Goal: Task Accomplishment & Management: Manage account settings

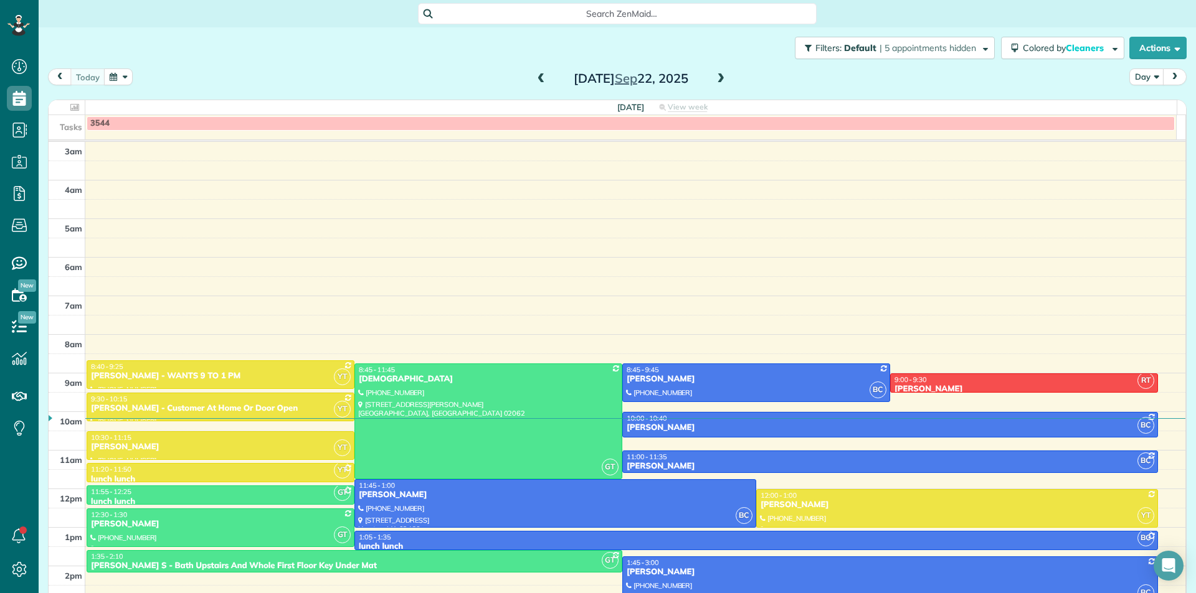
scroll to position [123, 0]
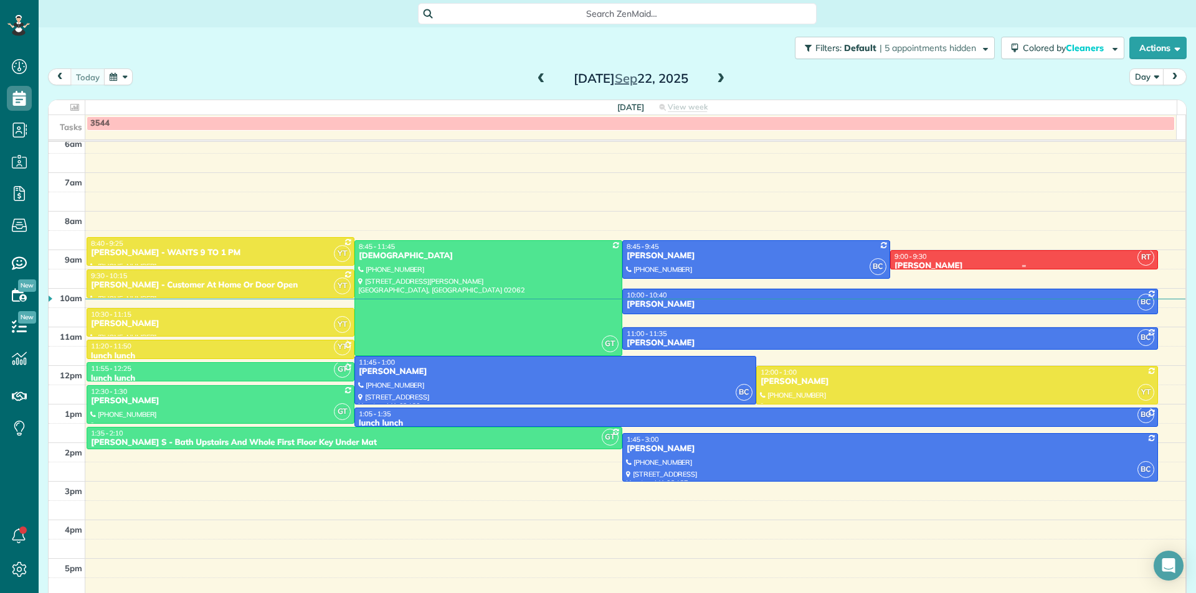
click at [975, 255] on div "9:00 - 9:30" at bounding box center [1024, 256] width 260 height 9
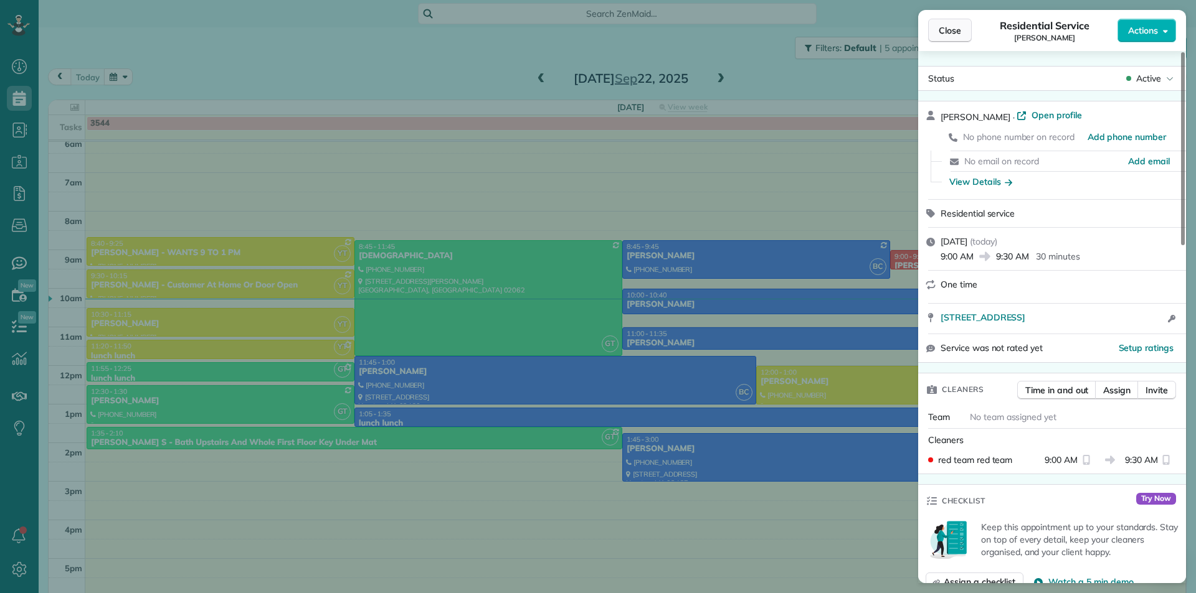
click at [963, 31] on button "Close" at bounding box center [950, 31] width 44 height 24
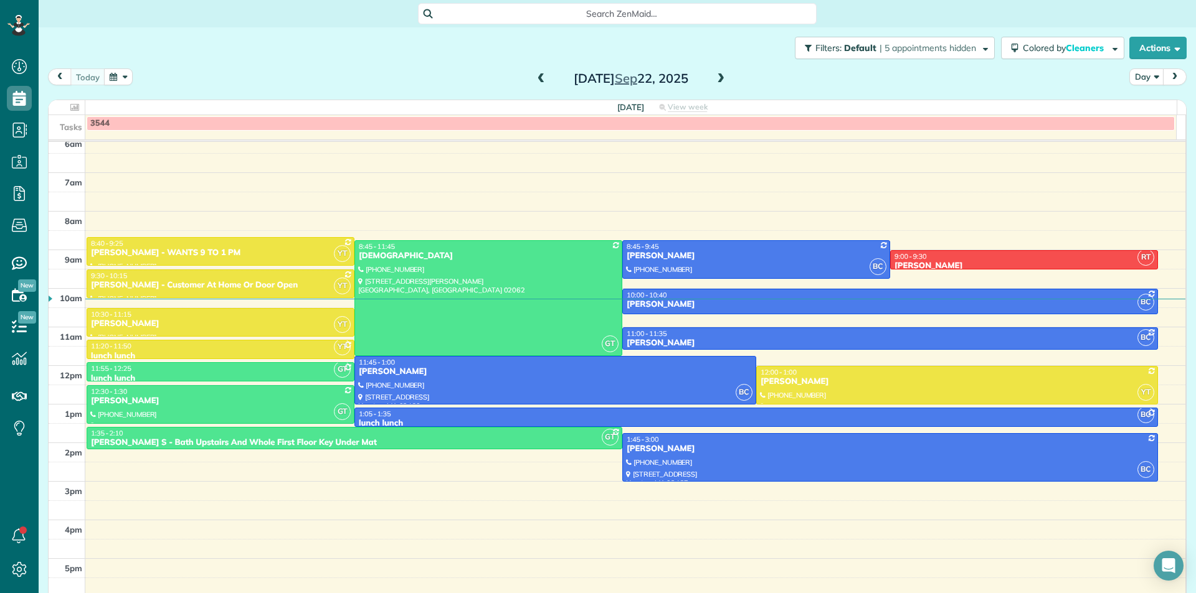
click at [119, 79] on button "button" at bounding box center [118, 76] width 29 height 17
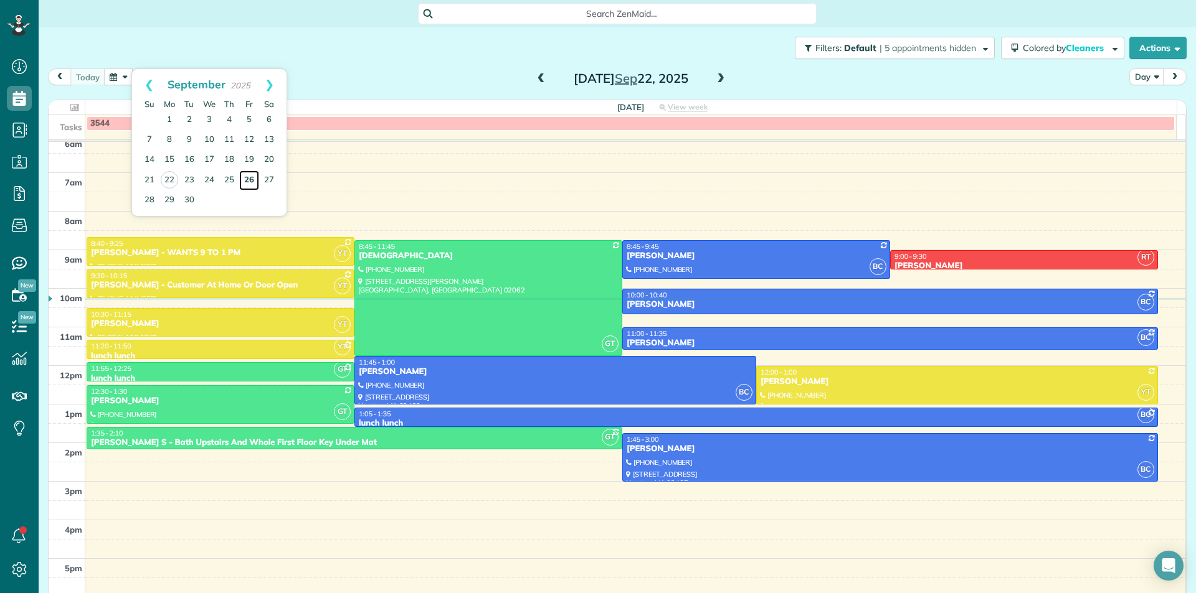
click at [254, 179] on link "26" at bounding box center [249, 181] width 20 height 20
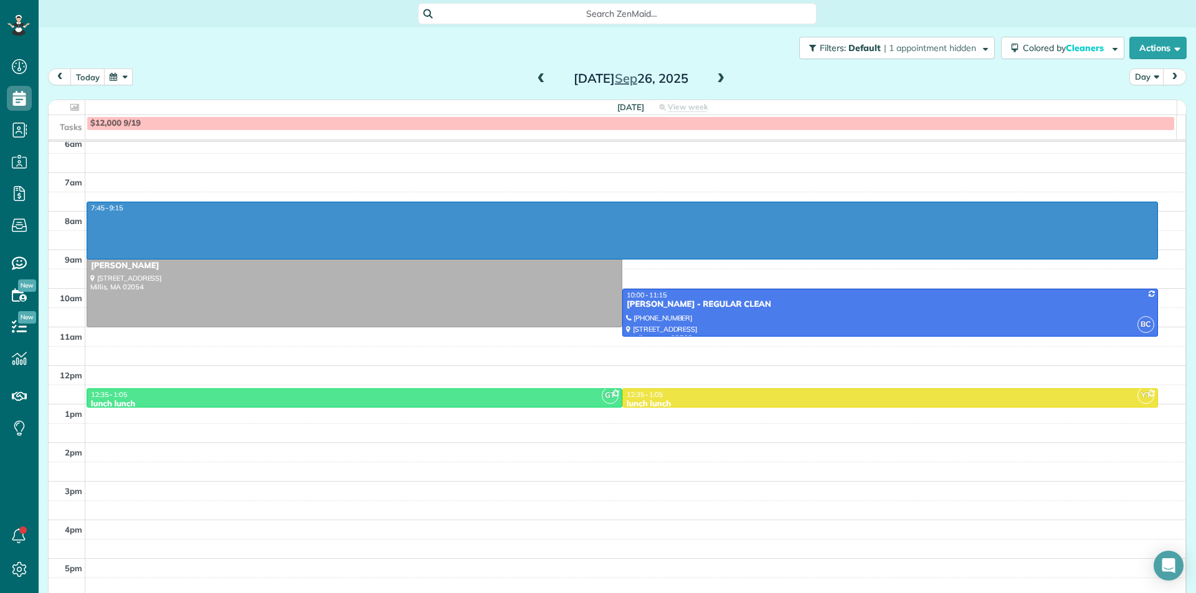
drag, startPoint x: 852, startPoint y: 204, endPoint x: 851, endPoint y: 258, distance: 54.8
click at [851, 258] on div "3am 4am 5am 6am 7am 8am 9am 10am 11am 12pm 1pm 2pm 3pm 4pm 5pm 7:45 - 9:15 9:00…" at bounding box center [617, 308] width 1136 height 578
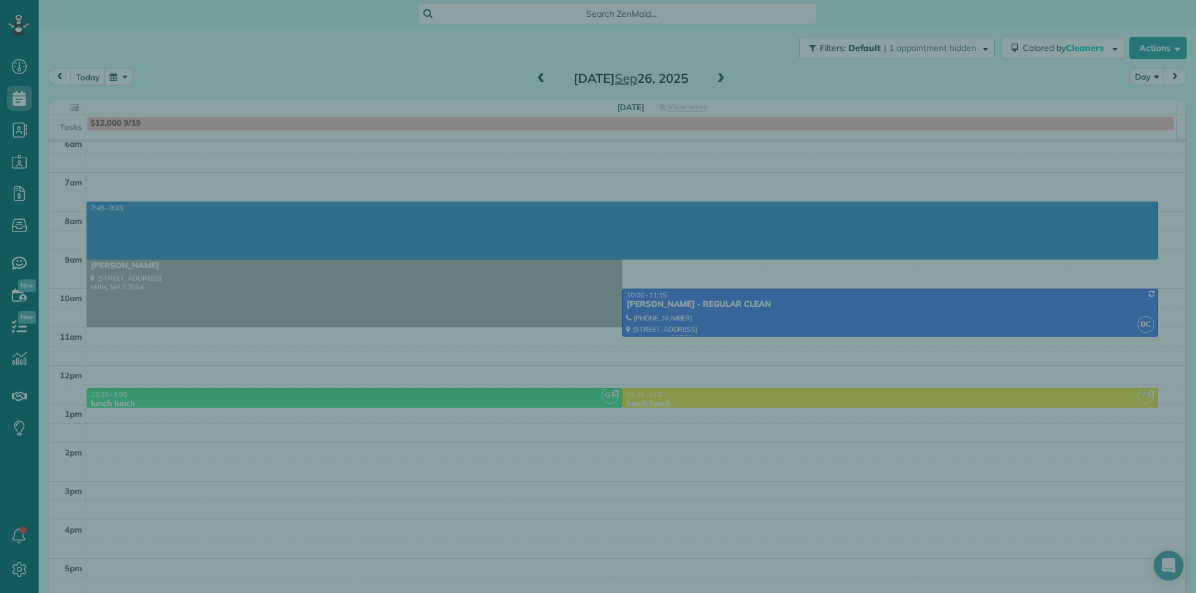
click at [763, 328] on div "Cancel New appointment Select a contact Add new" at bounding box center [598, 296] width 1196 height 593
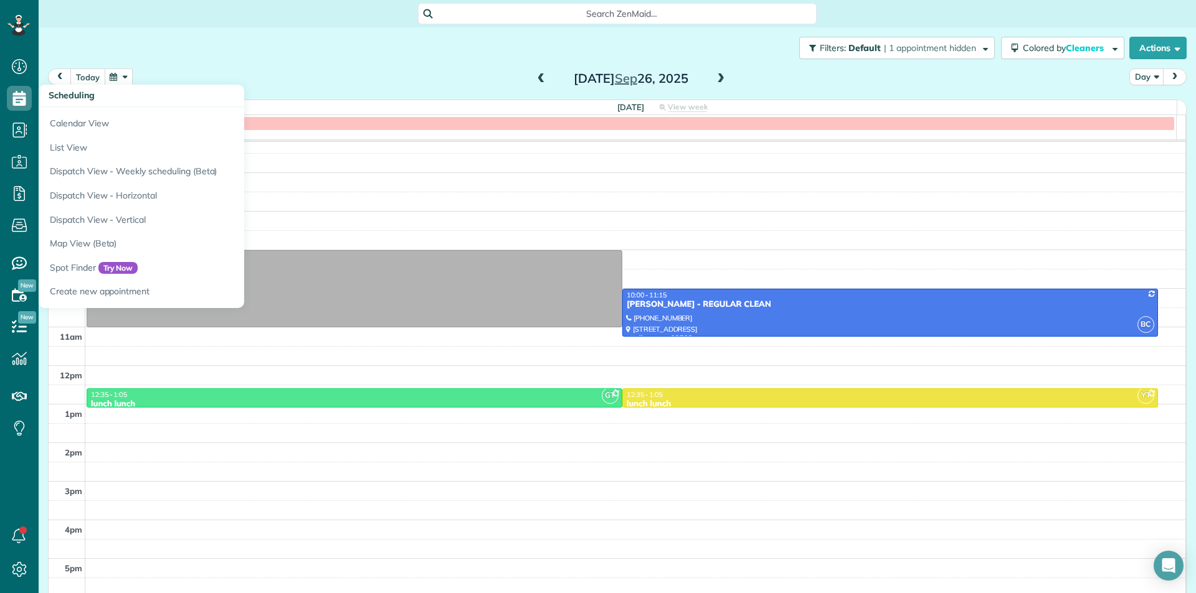
click at [84, 73] on button "today" at bounding box center [87, 76] width 35 height 17
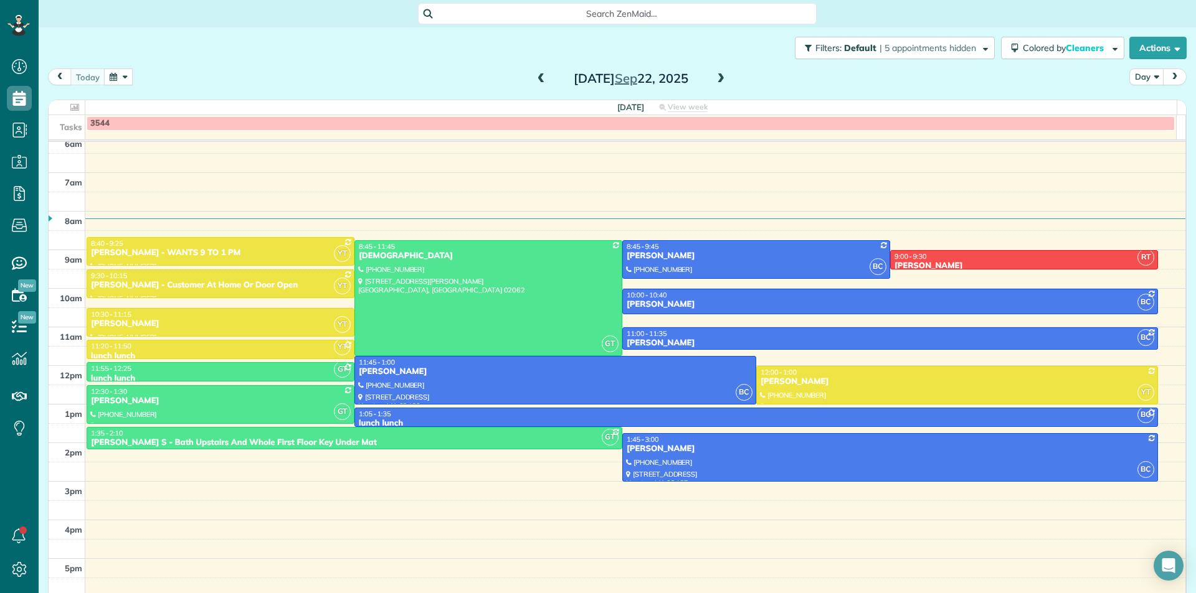
click at [126, 80] on button "button" at bounding box center [118, 76] width 29 height 17
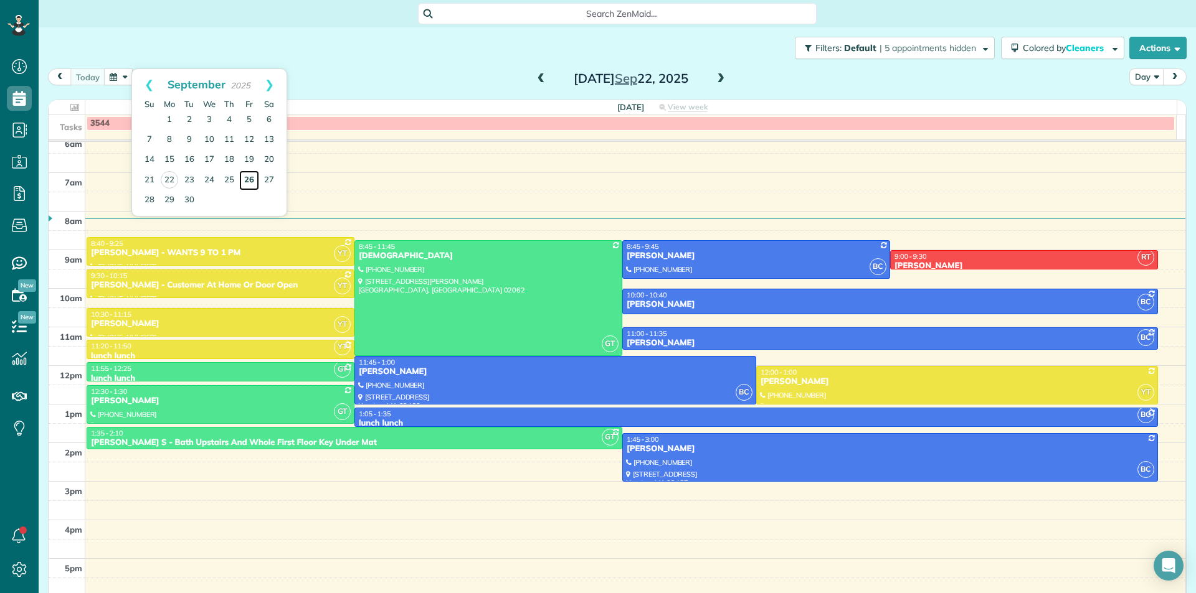
click at [255, 183] on link "26" at bounding box center [249, 181] width 20 height 20
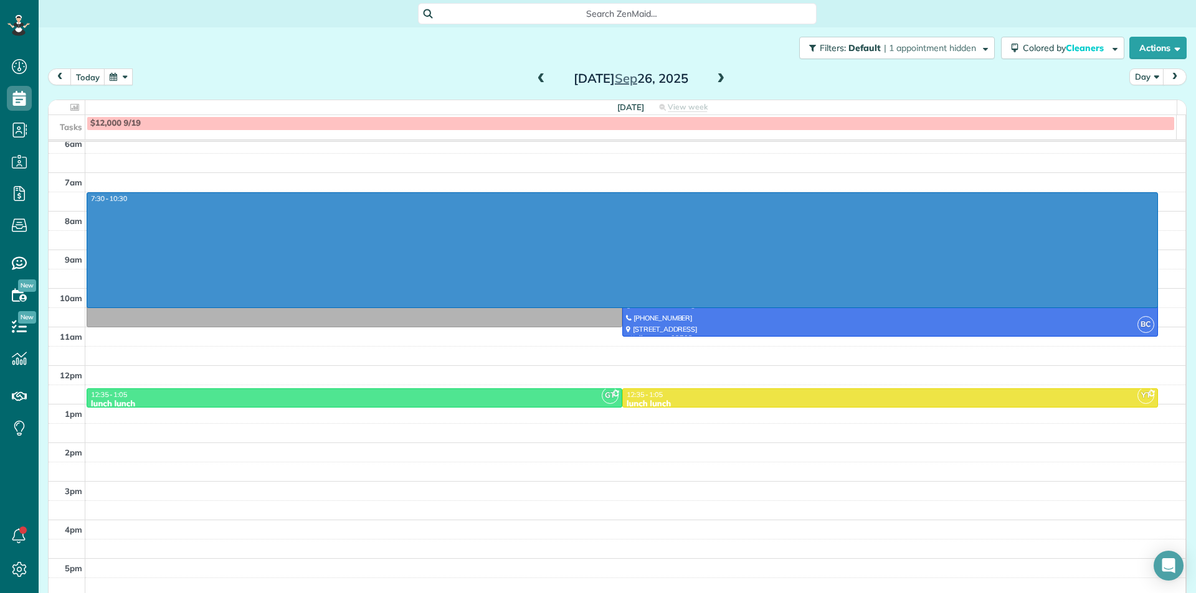
drag, startPoint x: 1082, startPoint y: 198, endPoint x: 1058, endPoint y: 300, distance: 104.2
click at [1053, 308] on div "3am 4am 5am 6am 7am 8am 9am 10am 11am 12pm 1pm 2pm 3pm 4pm 5pm 7:30 - 10:30 9:0…" at bounding box center [617, 308] width 1136 height 578
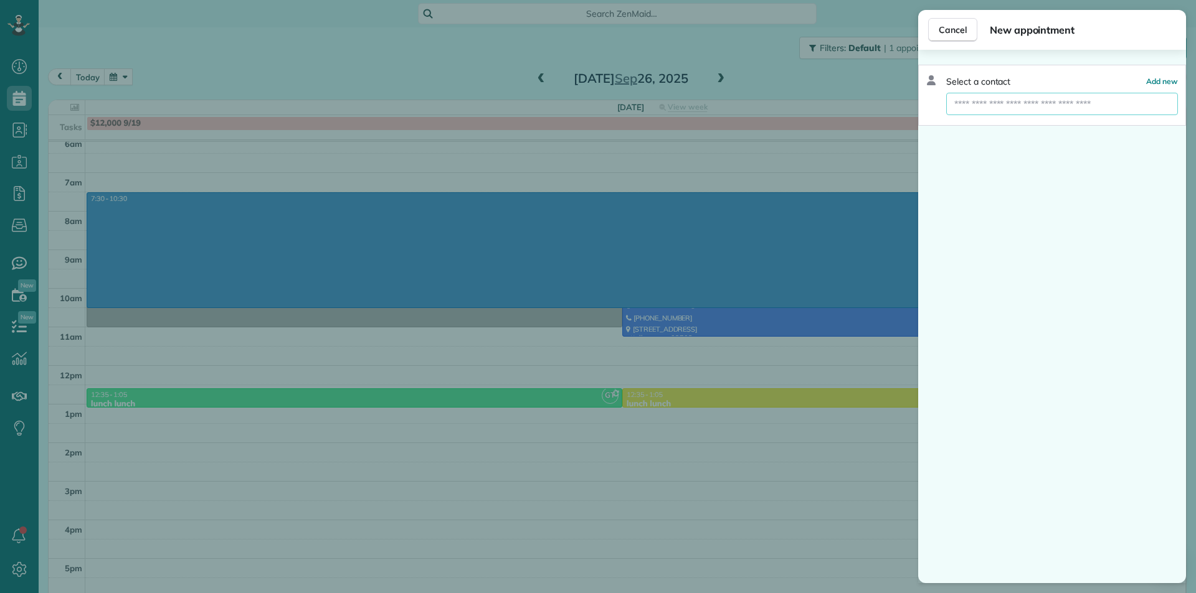
click at [1141, 110] on input "text" at bounding box center [1062, 104] width 232 height 22
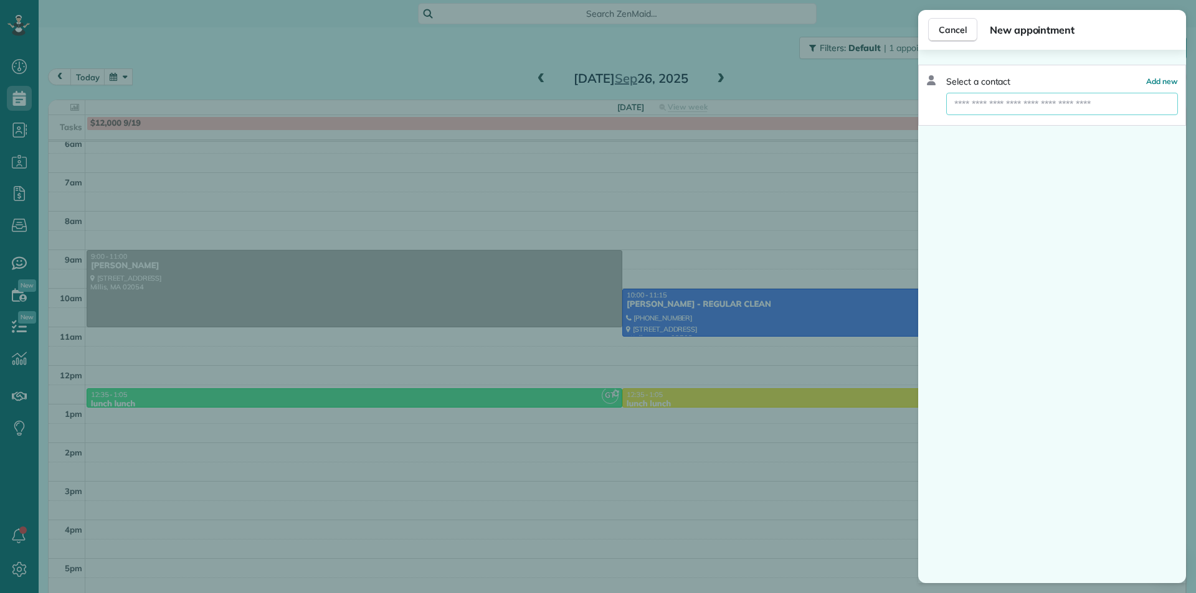
click at [1143, 104] on input "text" at bounding box center [1062, 104] width 232 height 22
type input "**********"
click at [1148, 130] on button "[PERSON_NAME] s" at bounding box center [1062, 126] width 232 height 22
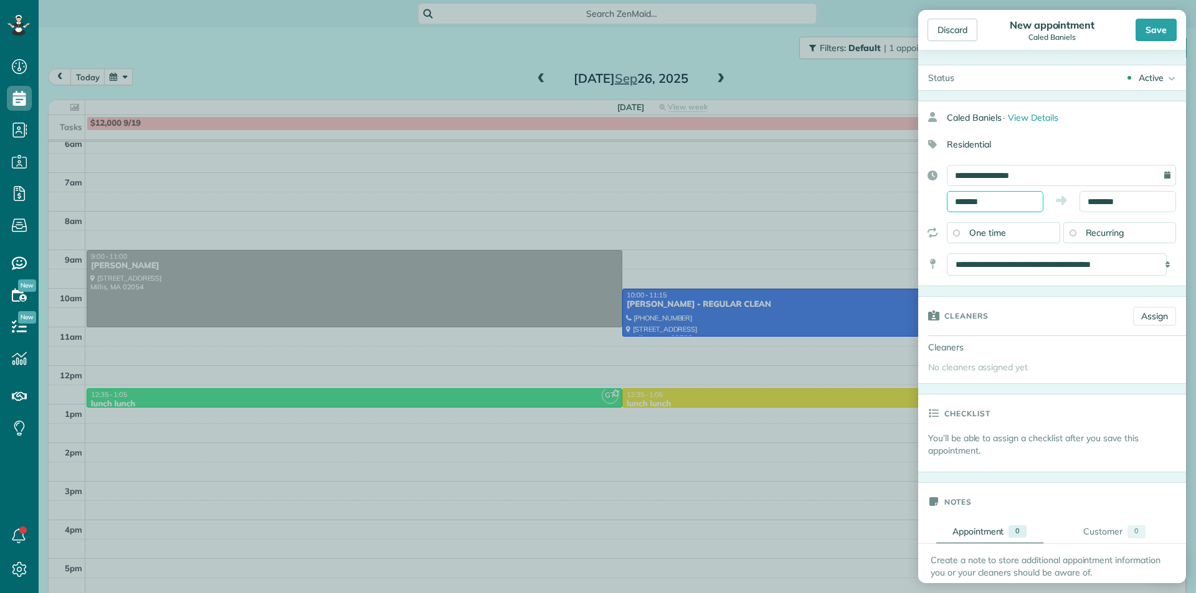
click at [1011, 205] on input "*******" at bounding box center [995, 201] width 97 height 21
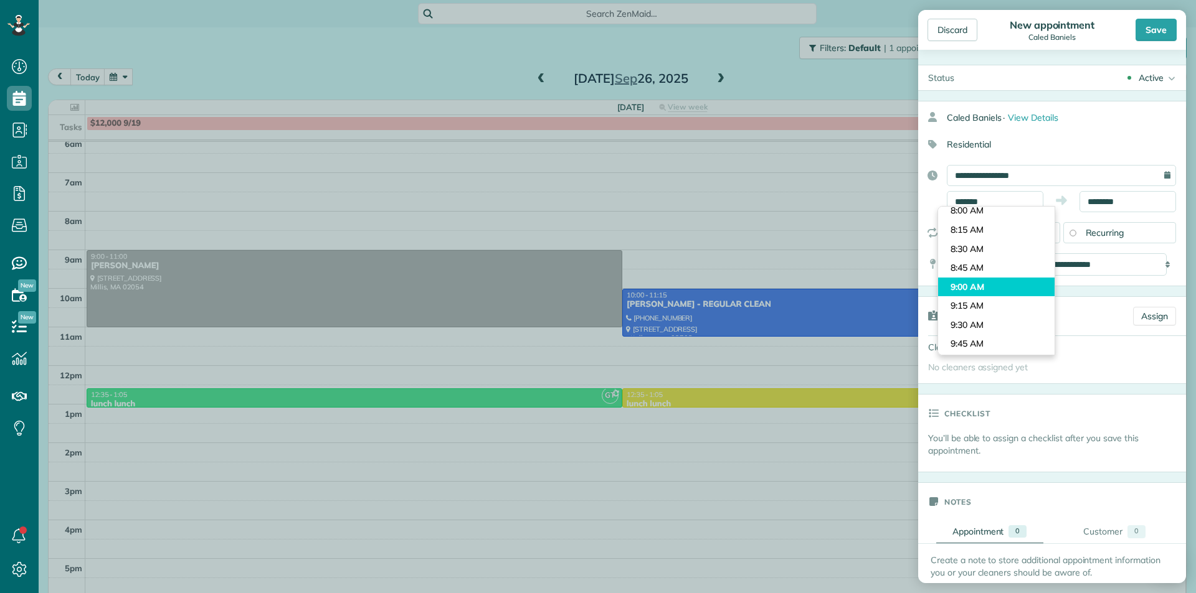
type input "*******"
click at [1003, 285] on body "Dashboard Scheduling Calendar View List View Dispatch View - Weekly scheduling …" at bounding box center [598, 296] width 1196 height 593
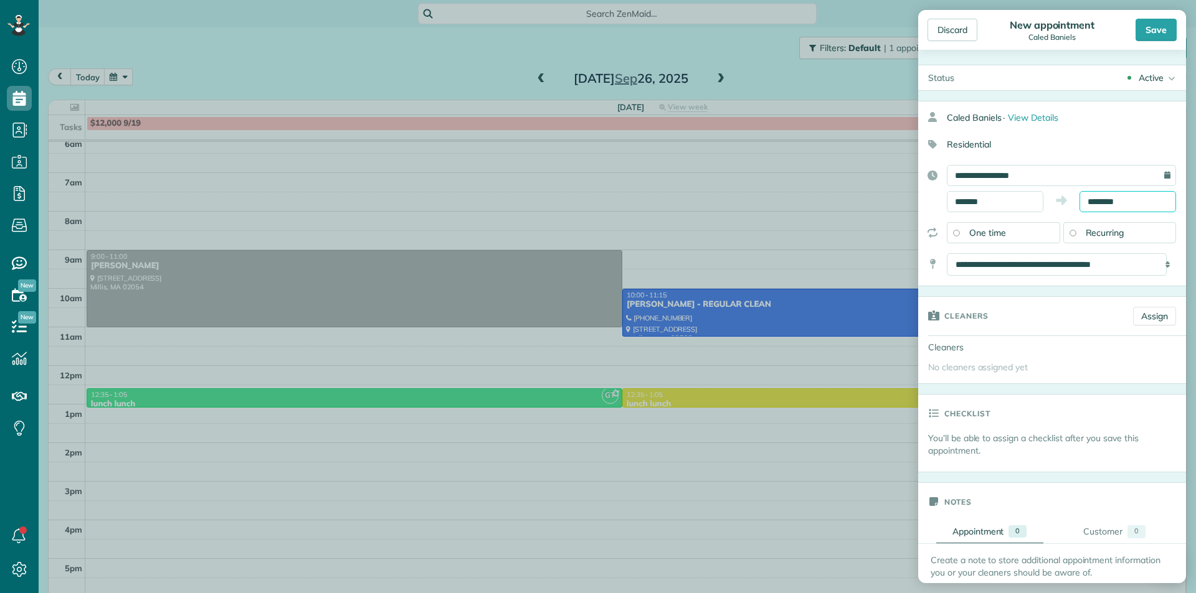
click at [1131, 205] on input "********" at bounding box center [1127, 201] width 97 height 21
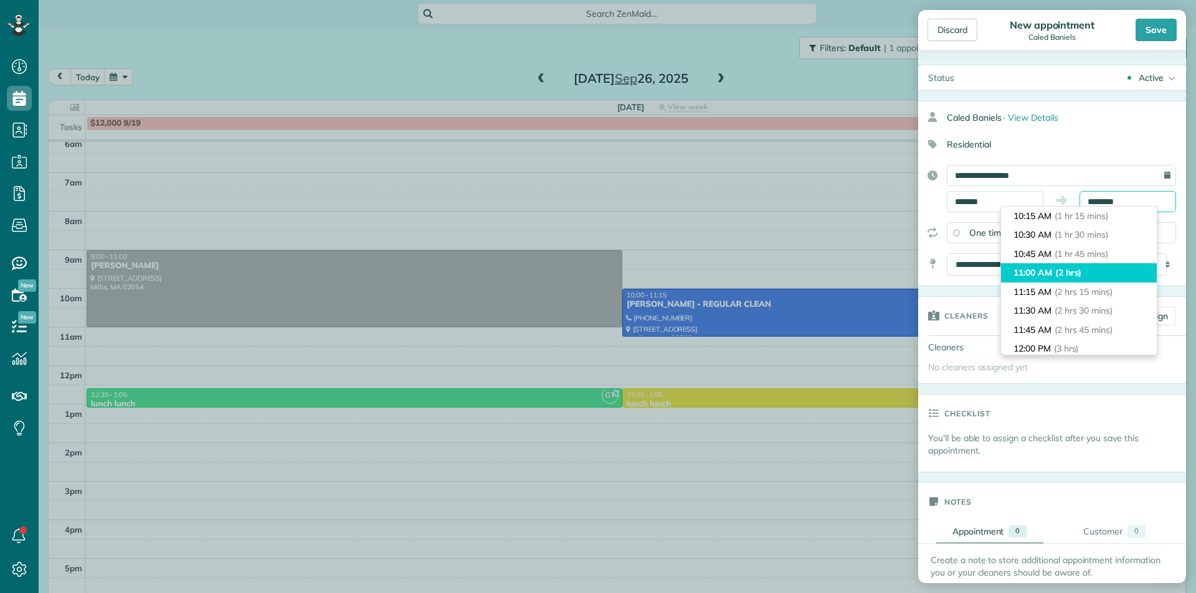
scroll to position [33, 0]
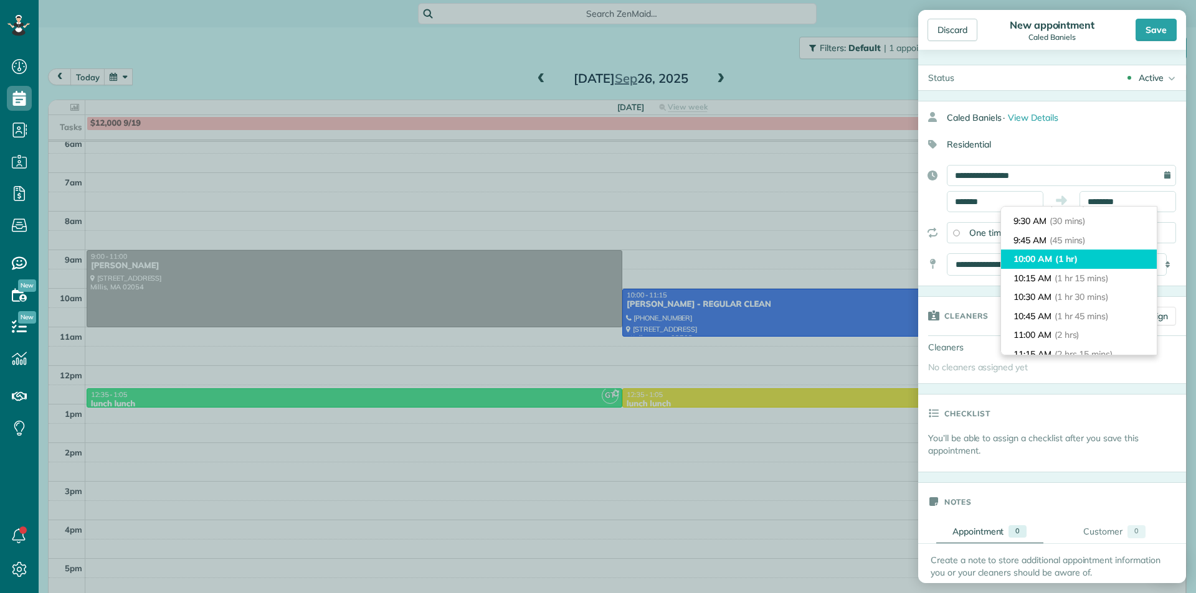
type input "********"
click at [1103, 257] on li "10:00 AM (1 hr)" at bounding box center [1079, 259] width 156 height 19
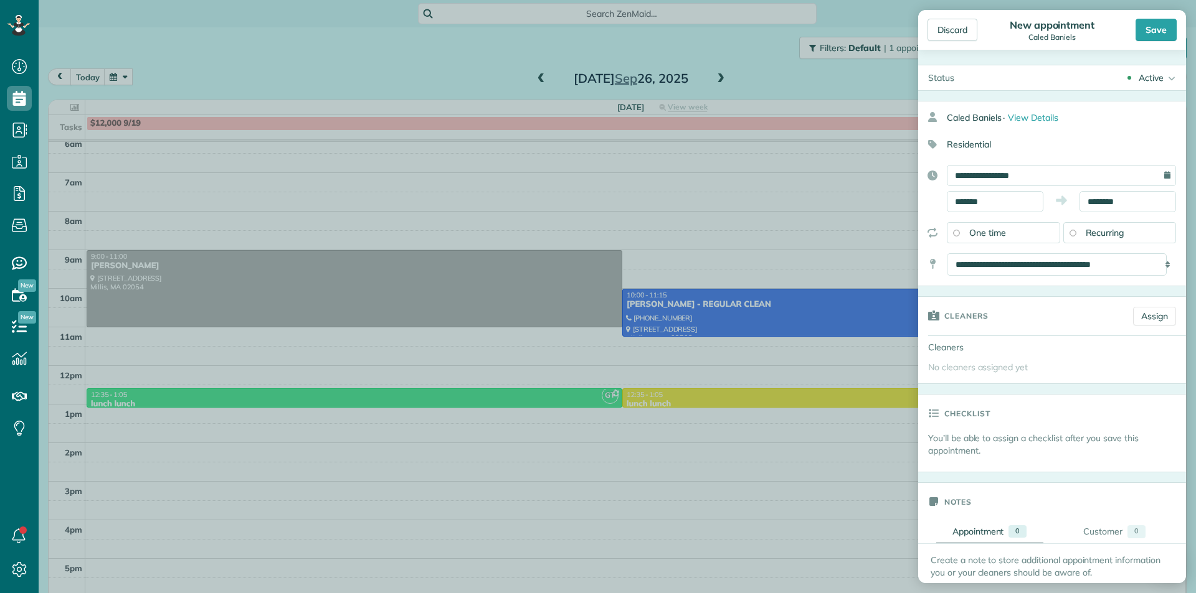
click at [1120, 234] on div "Recurring" at bounding box center [1119, 232] width 113 height 21
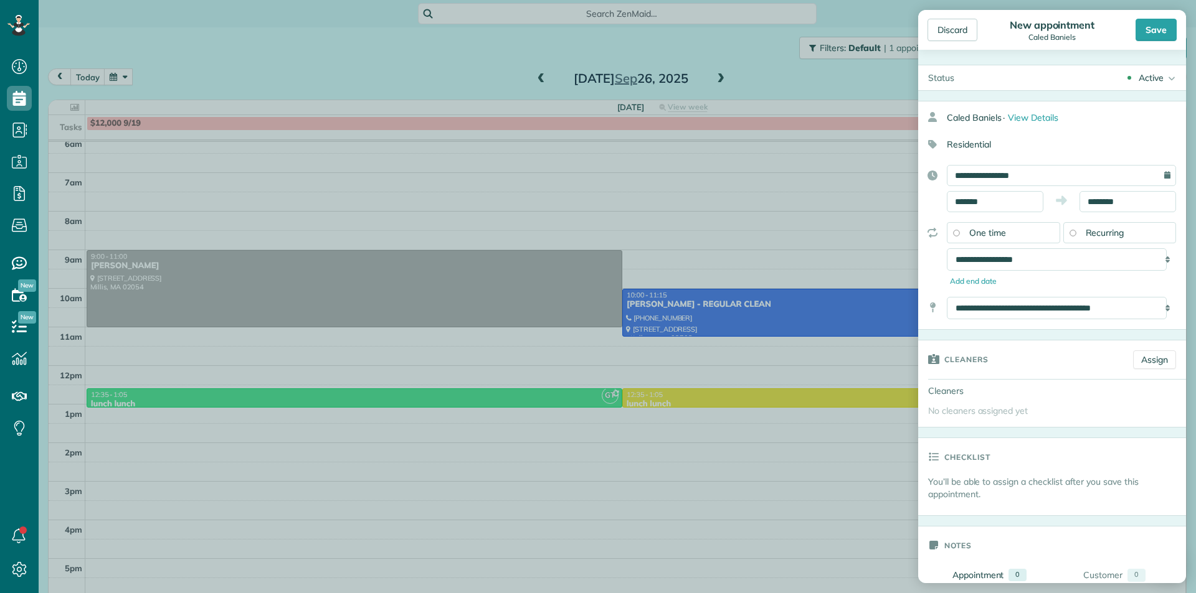
click at [1003, 229] on span "One time" at bounding box center [987, 232] width 37 height 11
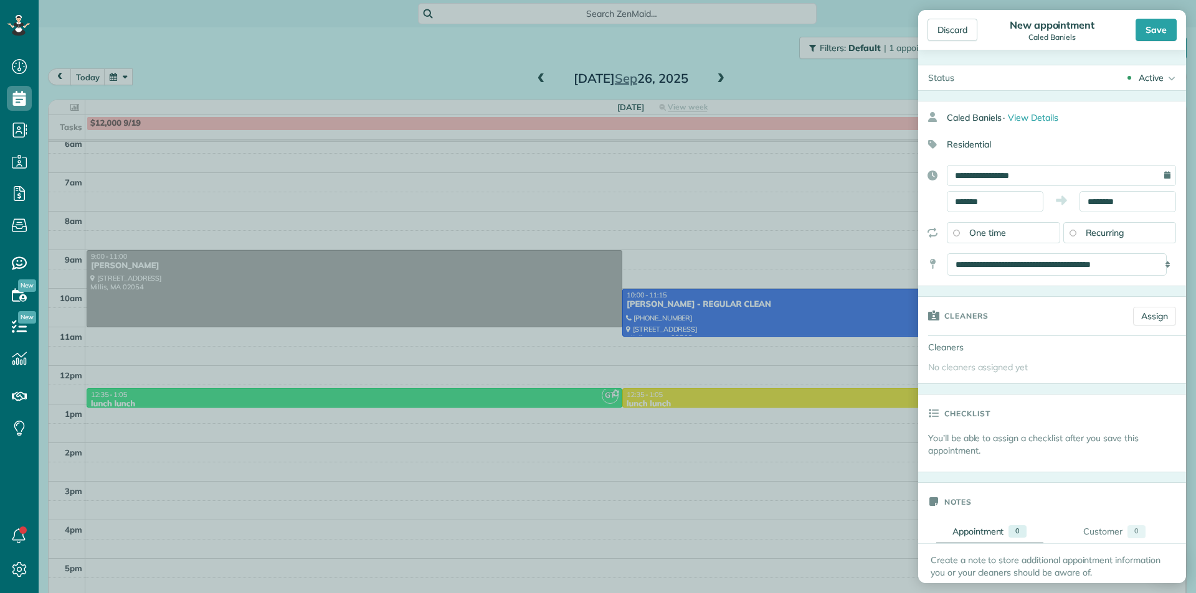
click at [1100, 236] on span "Recurring" at bounding box center [1104, 232] width 39 height 11
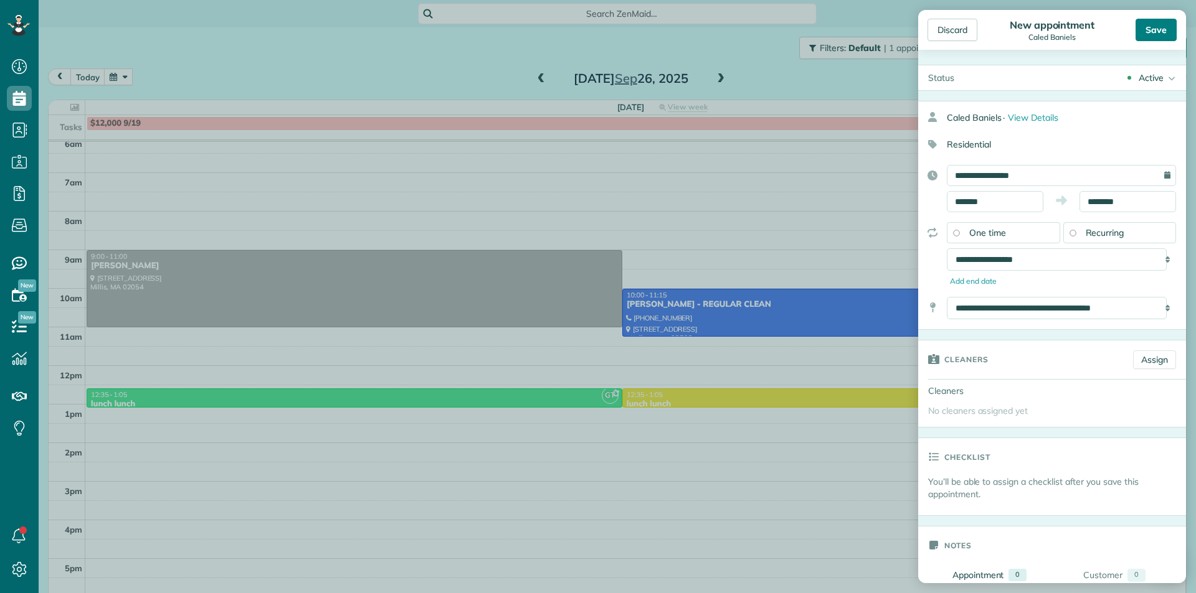
click at [1153, 19] on div "Save" at bounding box center [1155, 30] width 41 height 22
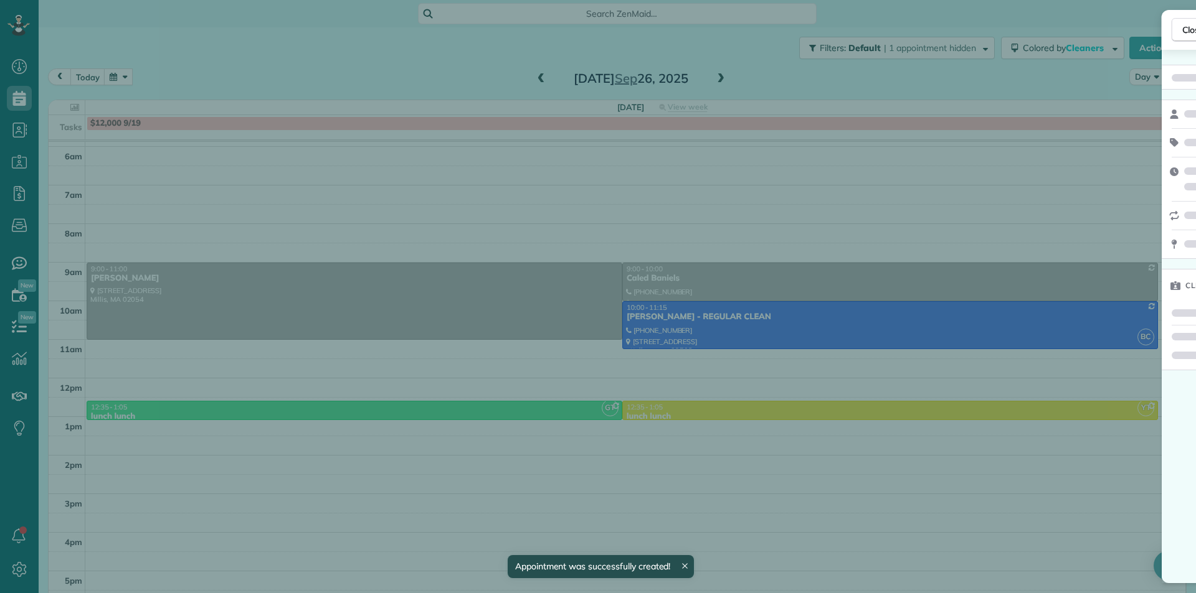
scroll to position [111, 0]
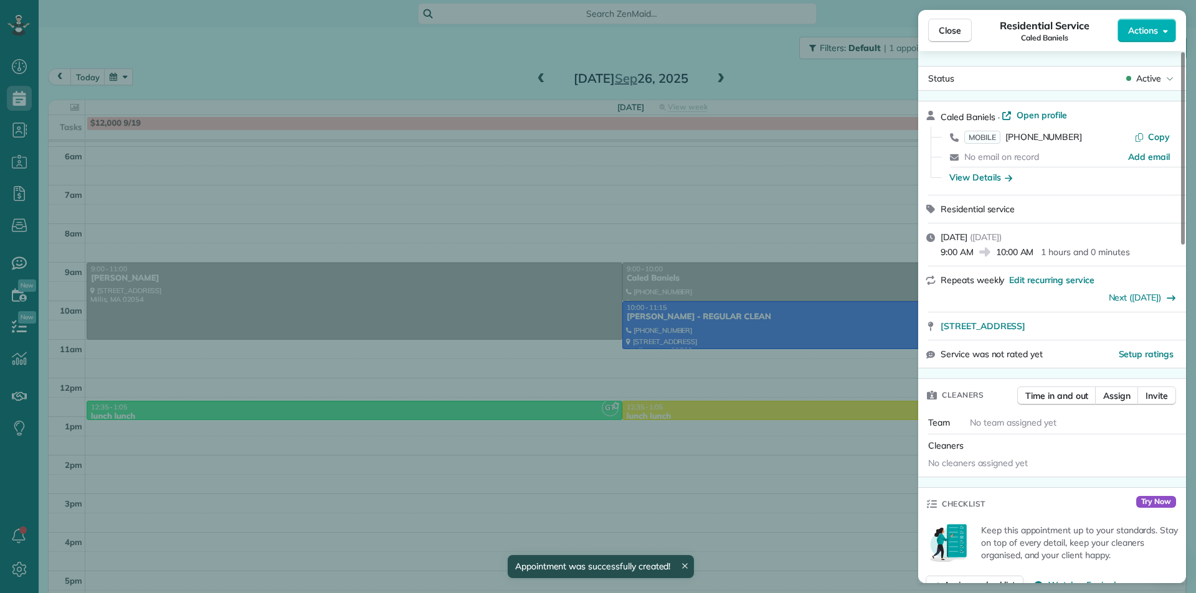
click at [648, 327] on div "Close Residential Service Caled Baniels Actions Status Active Caled Baniels · O…" at bounding box center [598, 296] width 1196 height 593
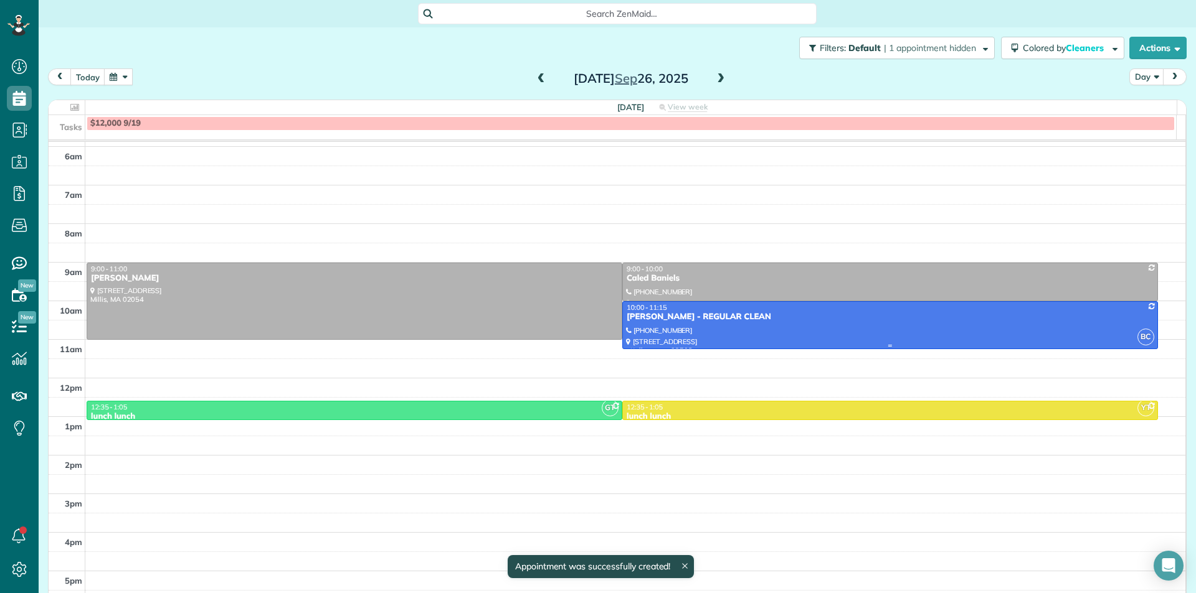
click at [685, 325] on div at bounding box center [890, 325] width 534 height 47
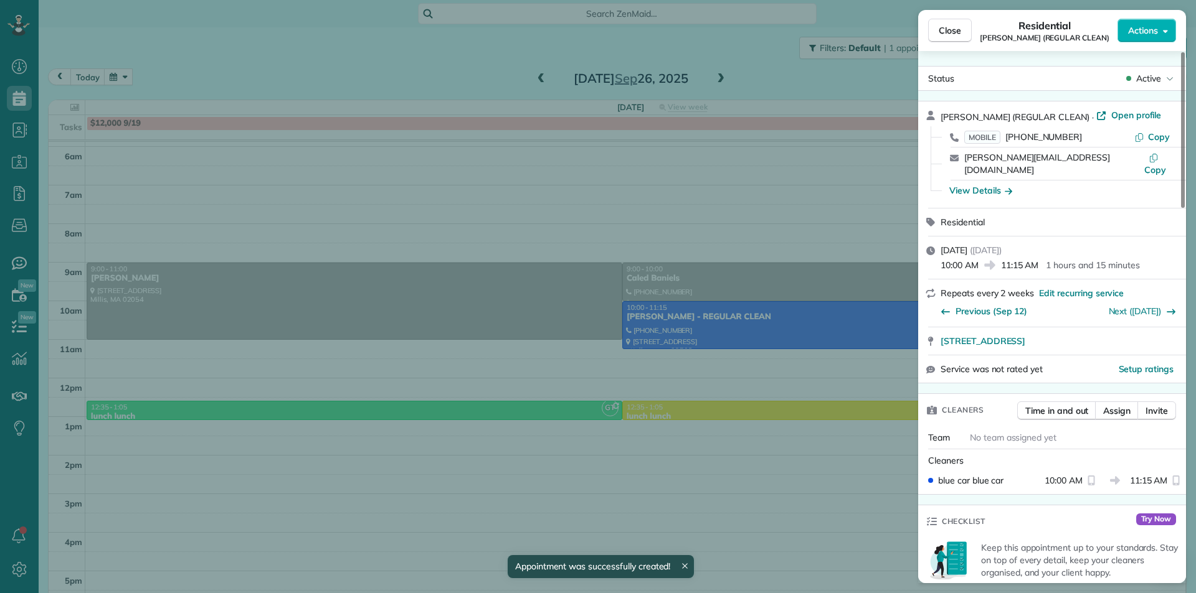
click at [245, 225] on div "Close Residential [PERSON_NAME] (REGULAR CLEAN) Actions Status Active [PERSON_N…" at bounding box center [598, 296] width 1196 height 593
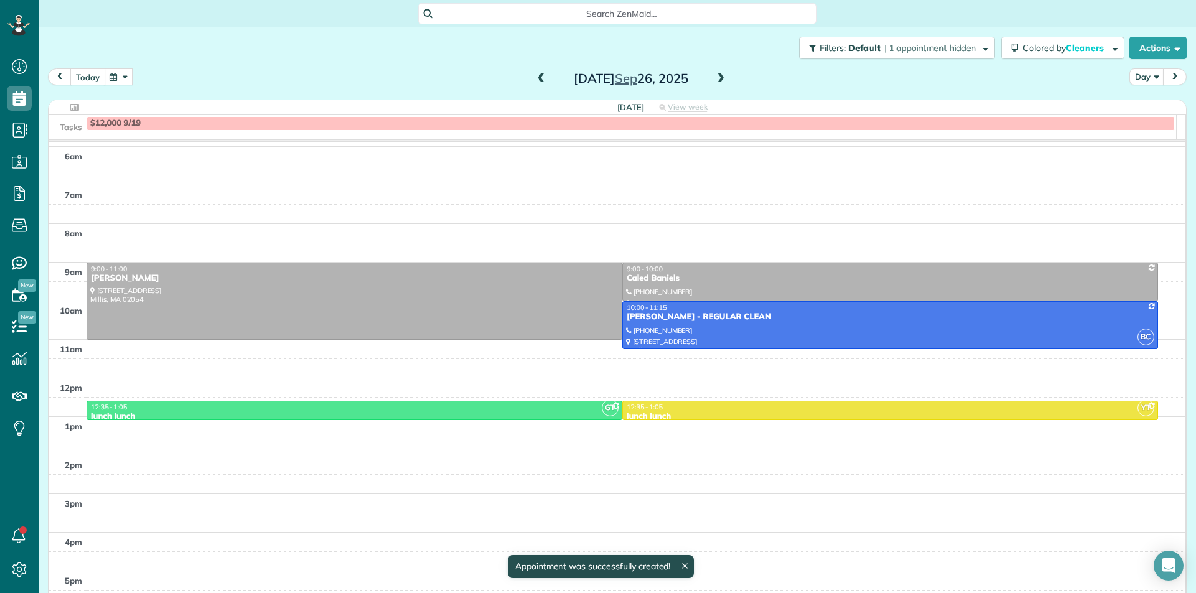
click at [93, 82] on button "today" at bounding box center [87, 76] width 35 height 17
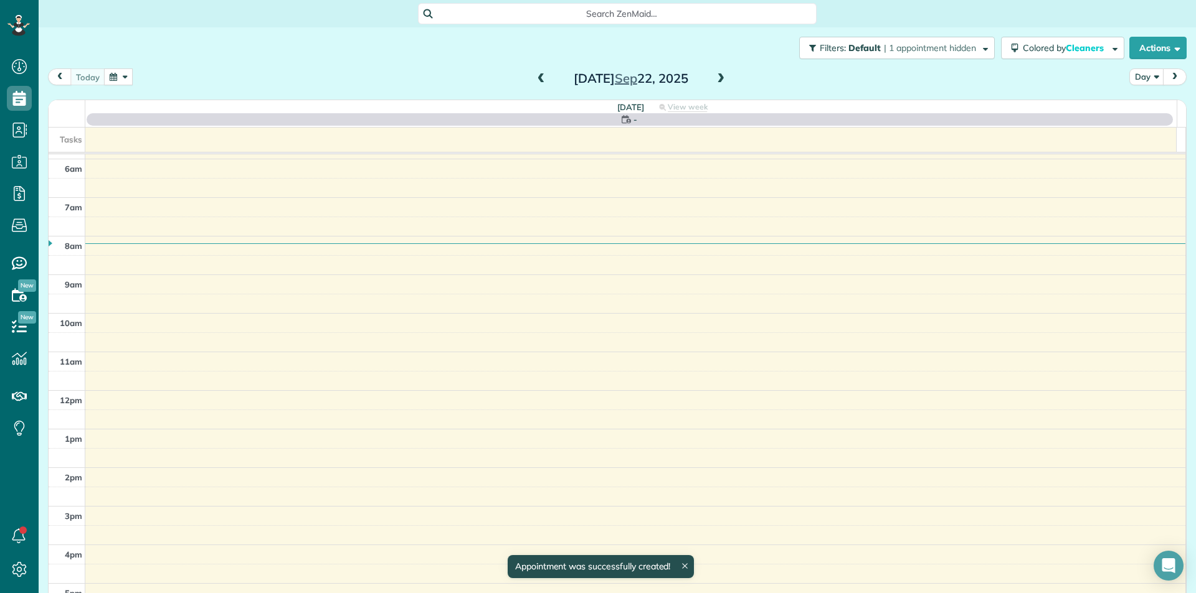
scroll to position [123, 0]
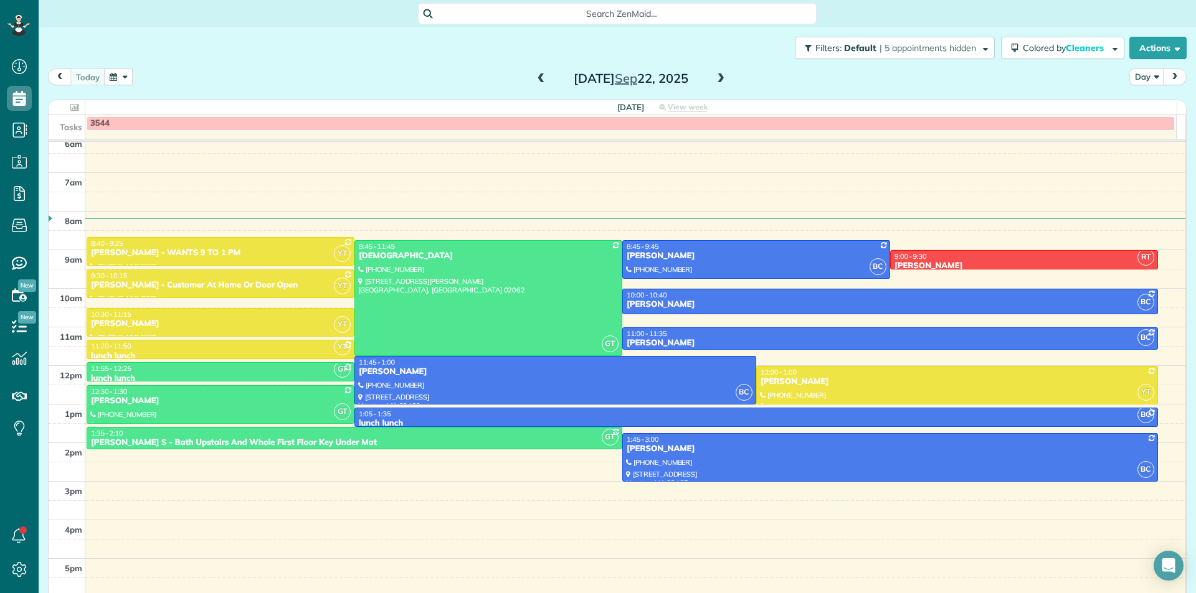
click at [716, 82] on span at bounding box center [721, 78] width 14 height 11
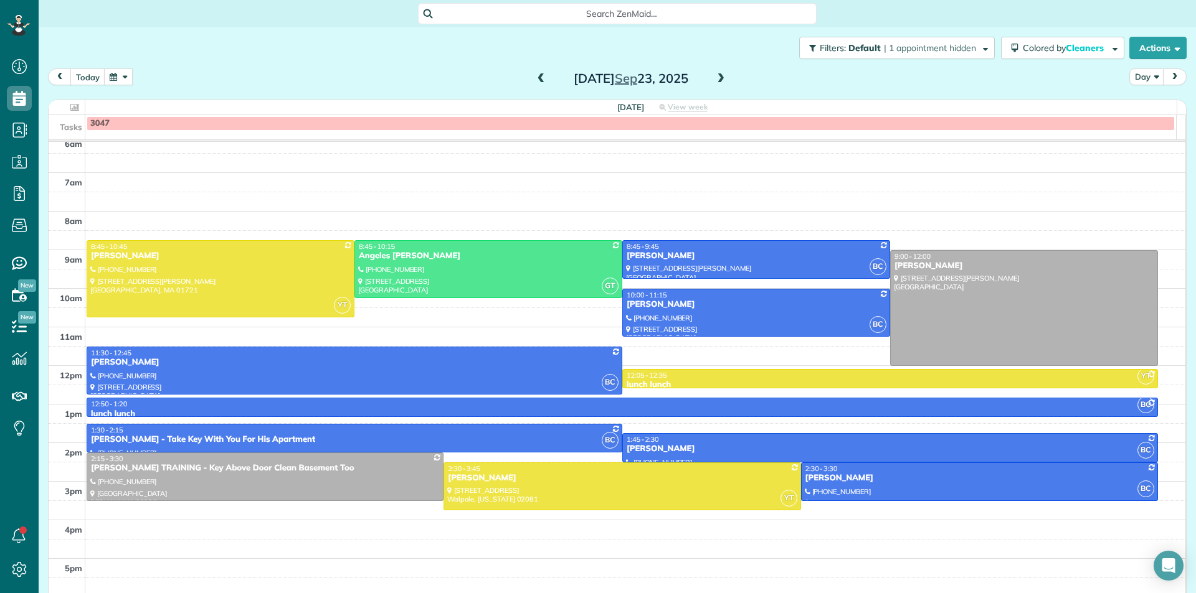
click at [539, 82] on span at bounding box center [541, 78] width 14 height 11
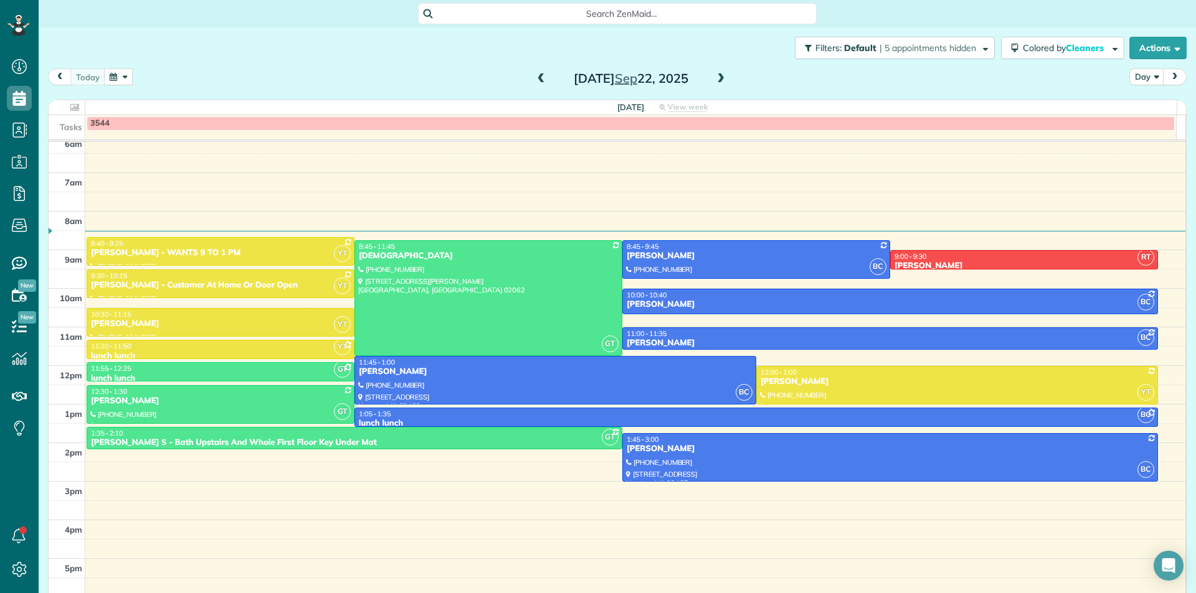
click at [719, 77] on span at bounding box center [721, 78] width 14 height 11
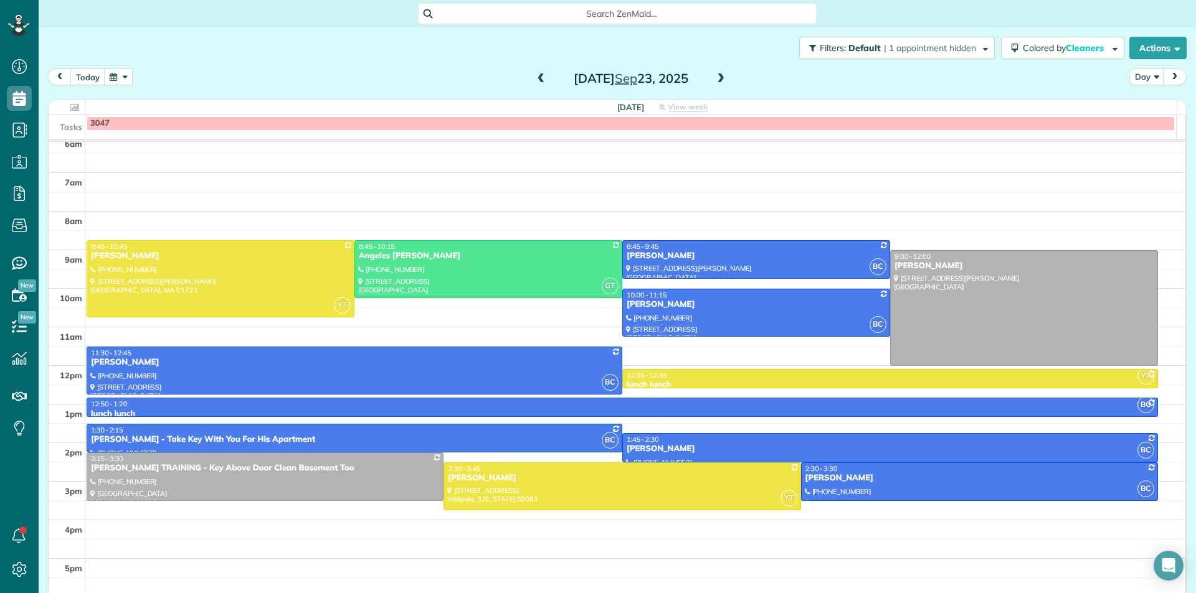
click at [715, 80] on span at bounding box center [721, 78] width 14 height 11
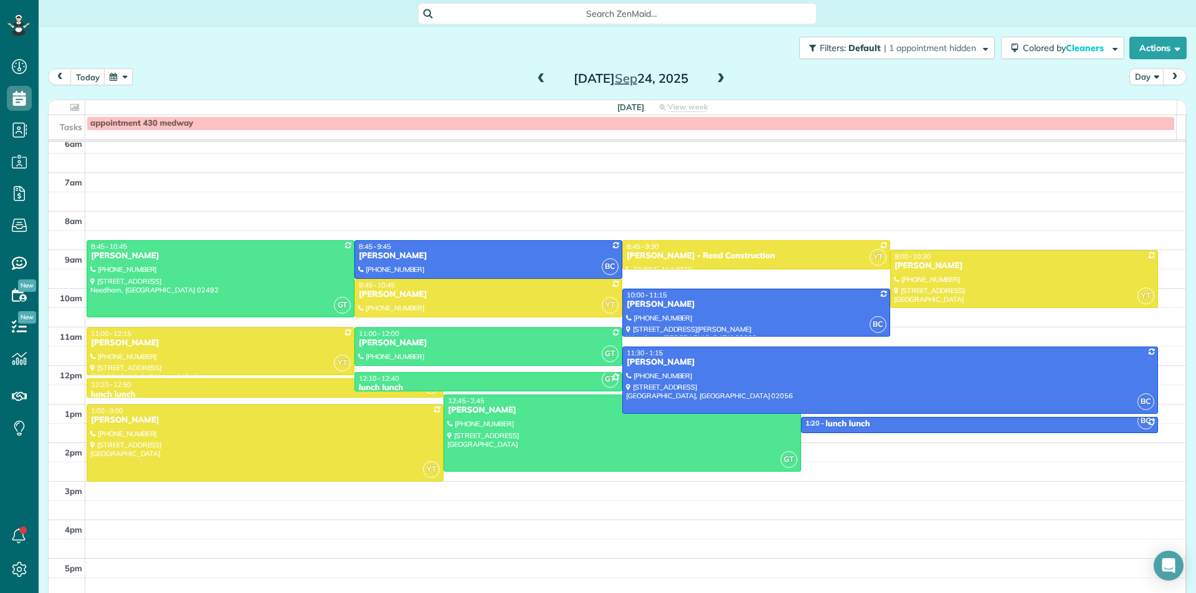
click at [541, 80] on span at bounding box center [541, 78] width 14 height 11
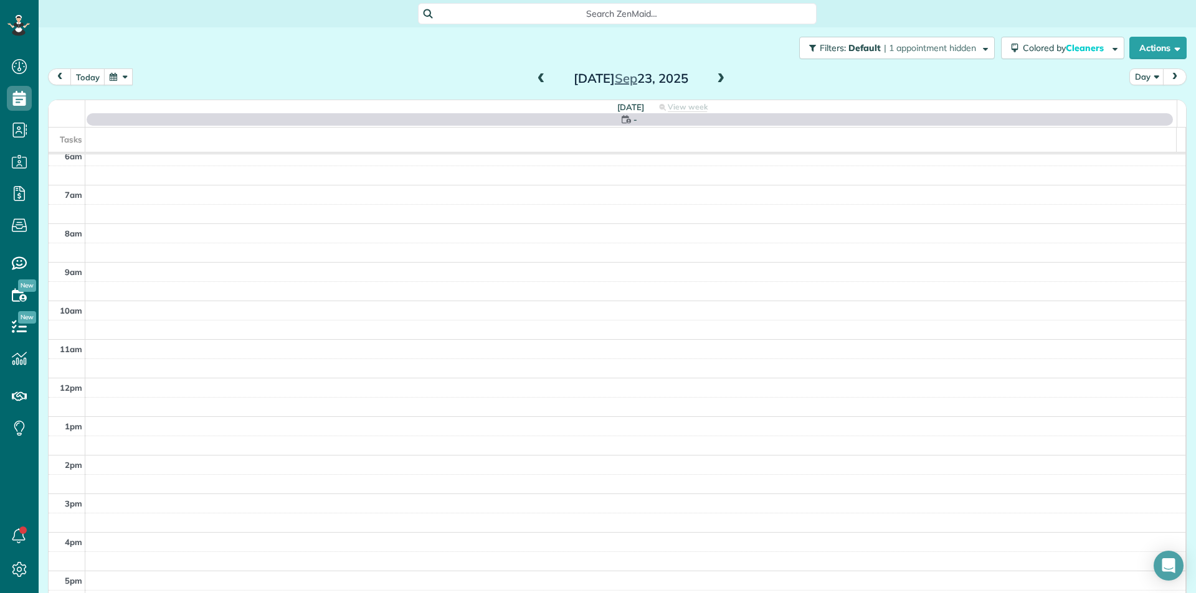
click at [717, 82] on span at bounding box center [721, 78] width 14 height 11
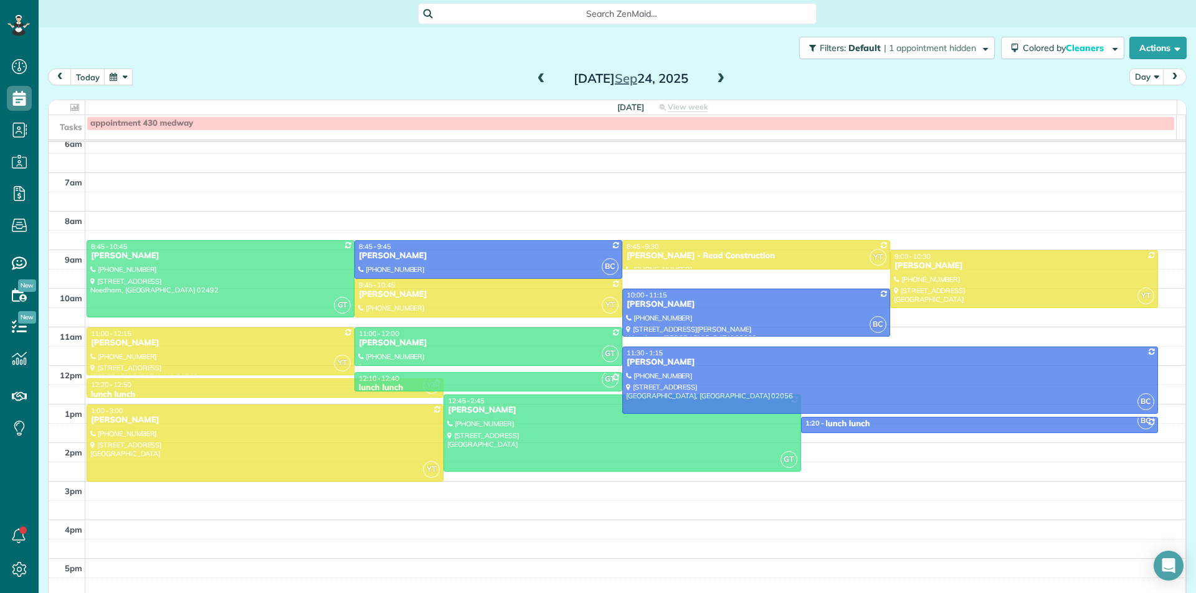
click at [534, 82] on span at bounding box center [541, 78] width 14 height 11
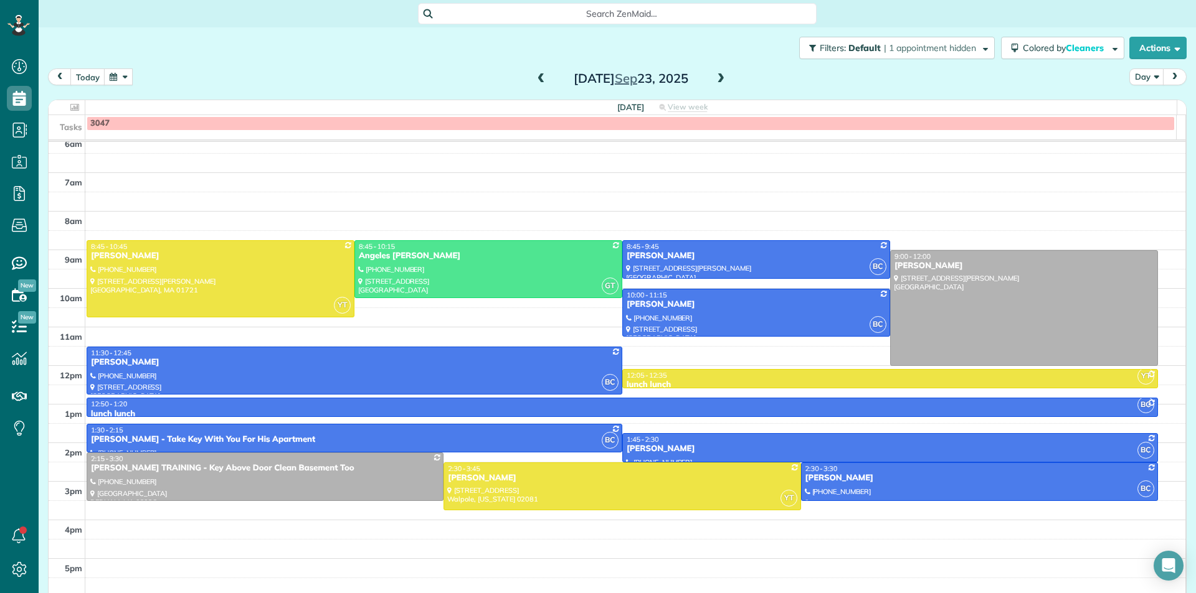
click at [538, 83] on span at bounding box center [541, 78] width 14 height 11
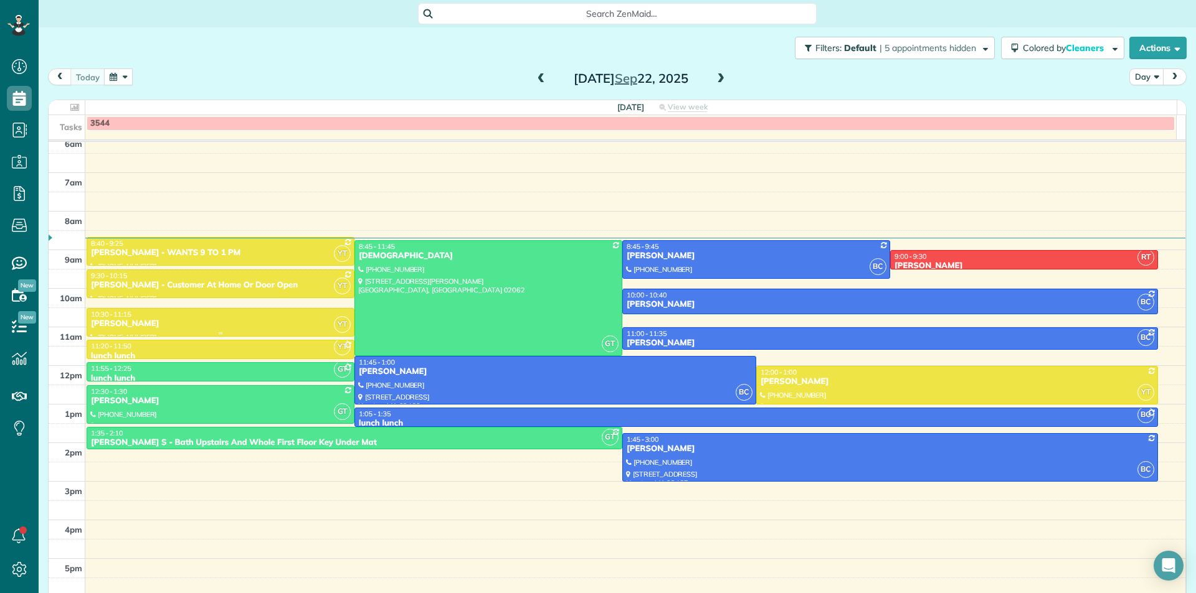
click at [300, 319] on div "[PERSON_NAME]" at bounding box center [220, 324] width 260 height 11
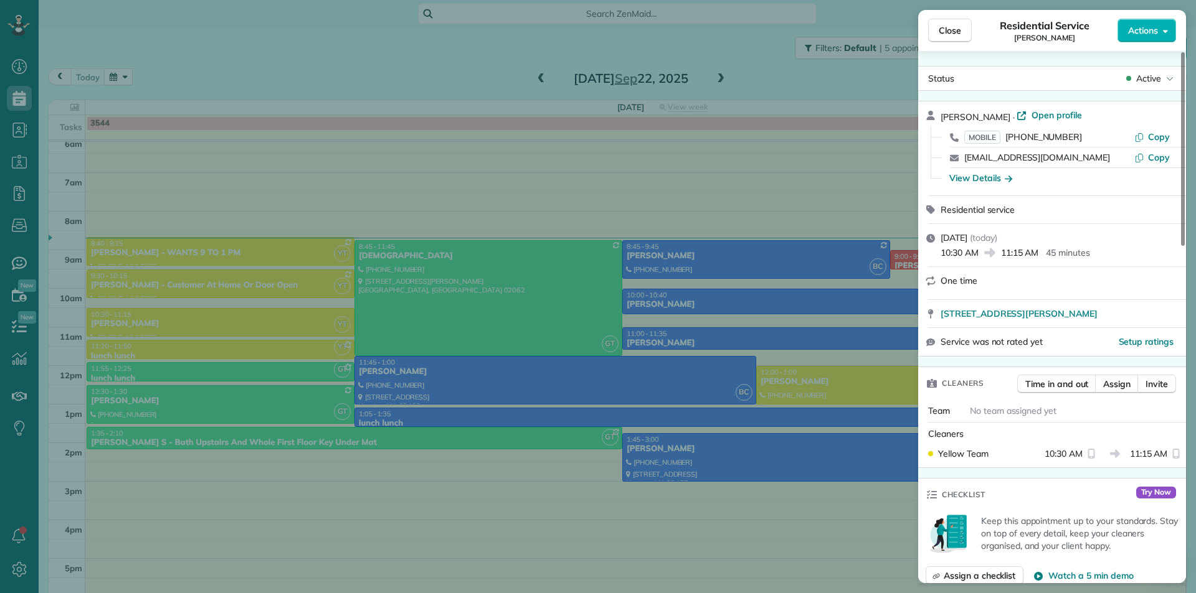
click at [554, 323] on div "Close Residential Service [PERSON_NAME] Actions Status Active [PERSON_NAME][GEO…" at bounding box center [598, 296] width 1196 height 593
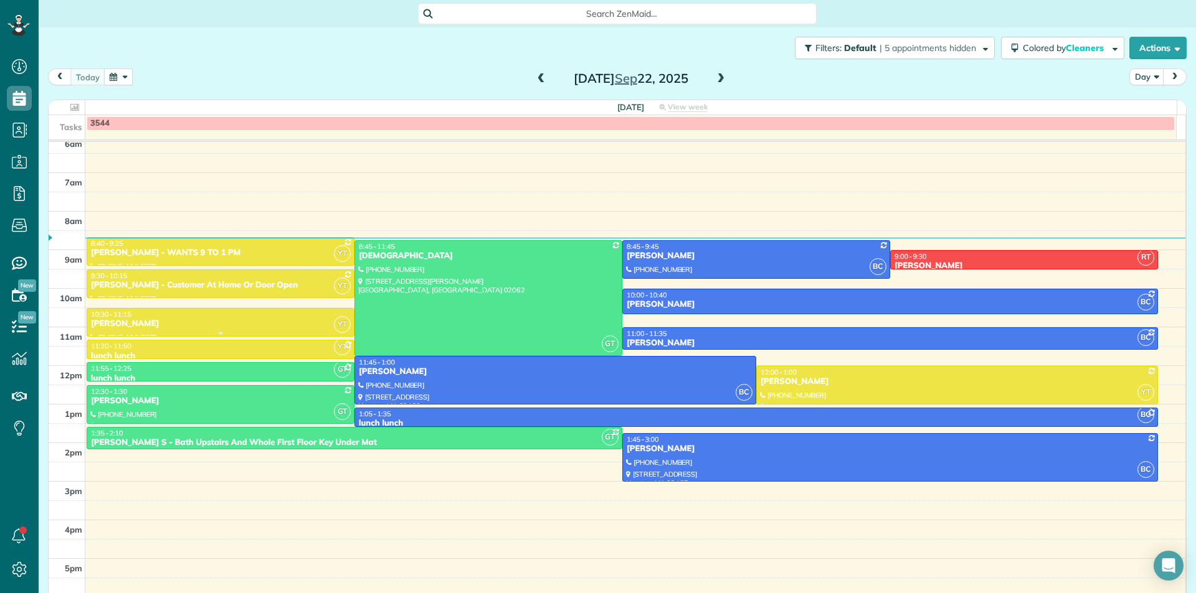
click at [273, 319] on div "[PERSON_NAME]" at bounding box center [220, 324] width 260 height 11
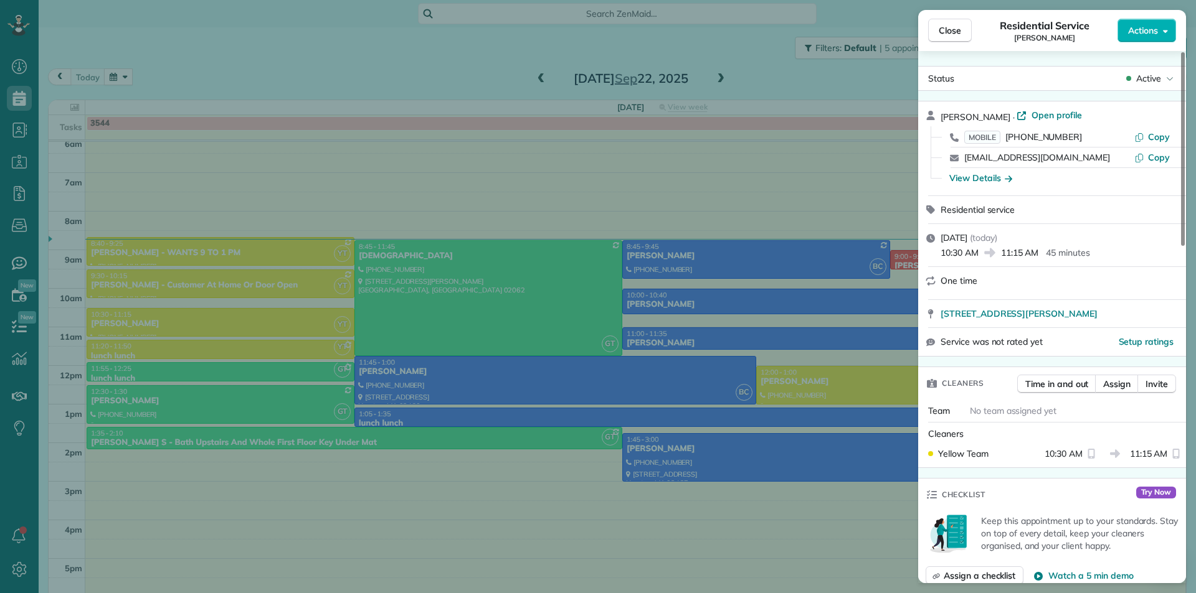
click at [525, 318] on div "Close Residential Service [PERSON_NAME] Actions Status Active [PERSON_NAME][GEO…" at bounding box center [598, 296] width 1196 height 593
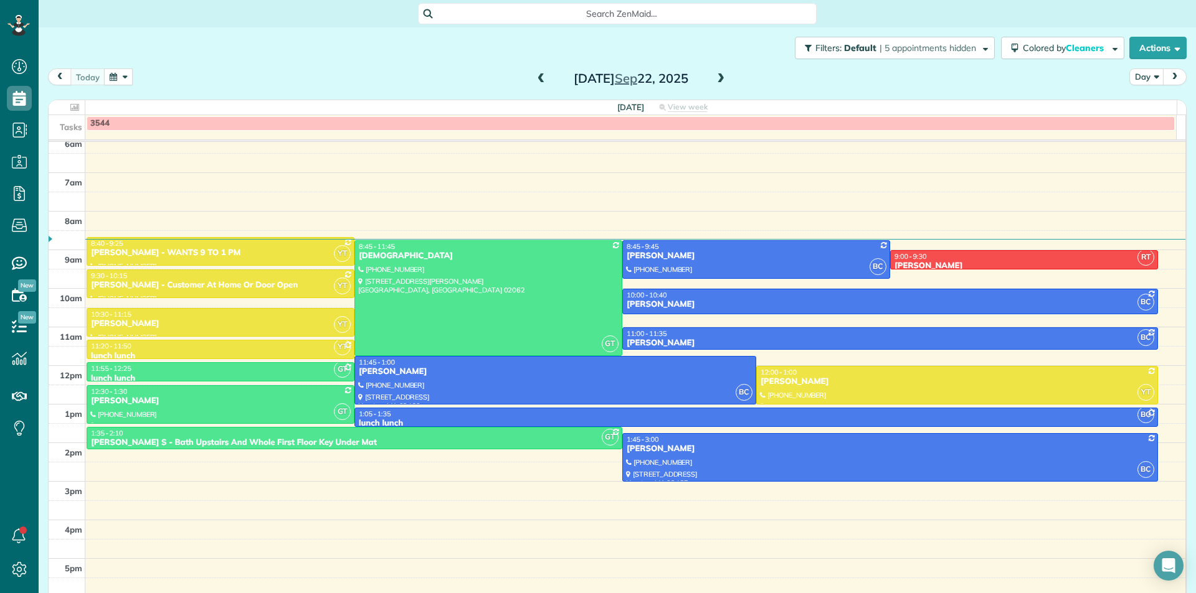
click at [720, 80] on span at bounding box center [721, 78] width 14 height 11
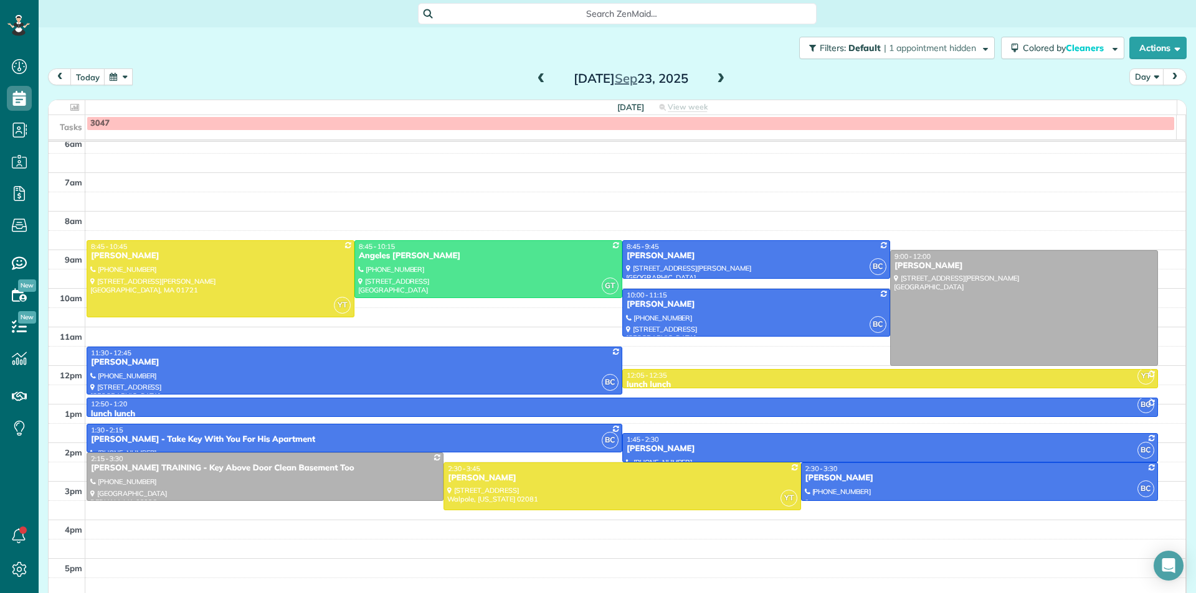
click at [538, 81] on span at bounding box center [541, 78] width 14 height 11
